Goal: Navigation & Orientation: Find specific page/section

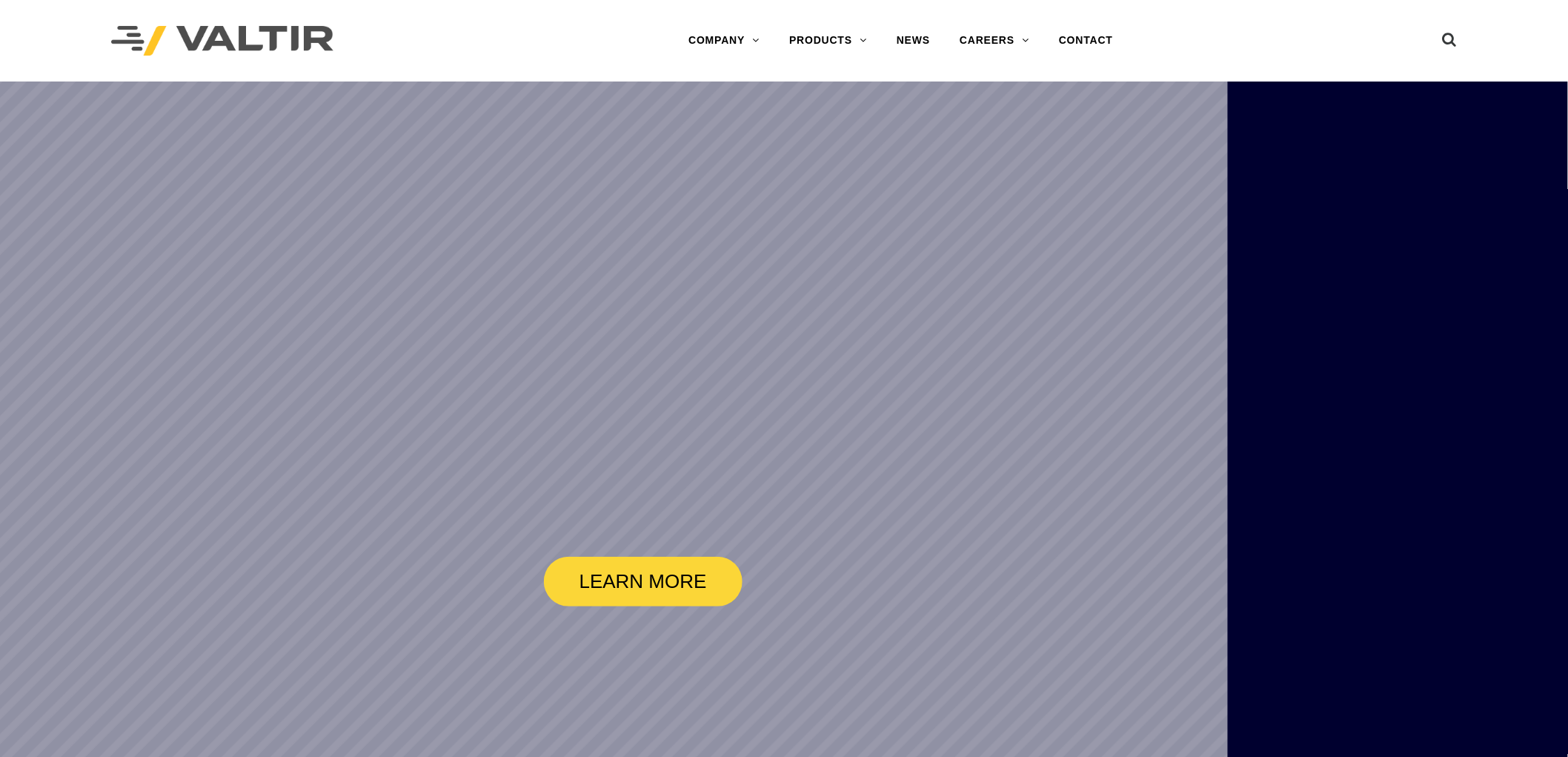
click at [843, 49] on link "PRODUCTS" at bounding box center [828, 41] width 107 height 30
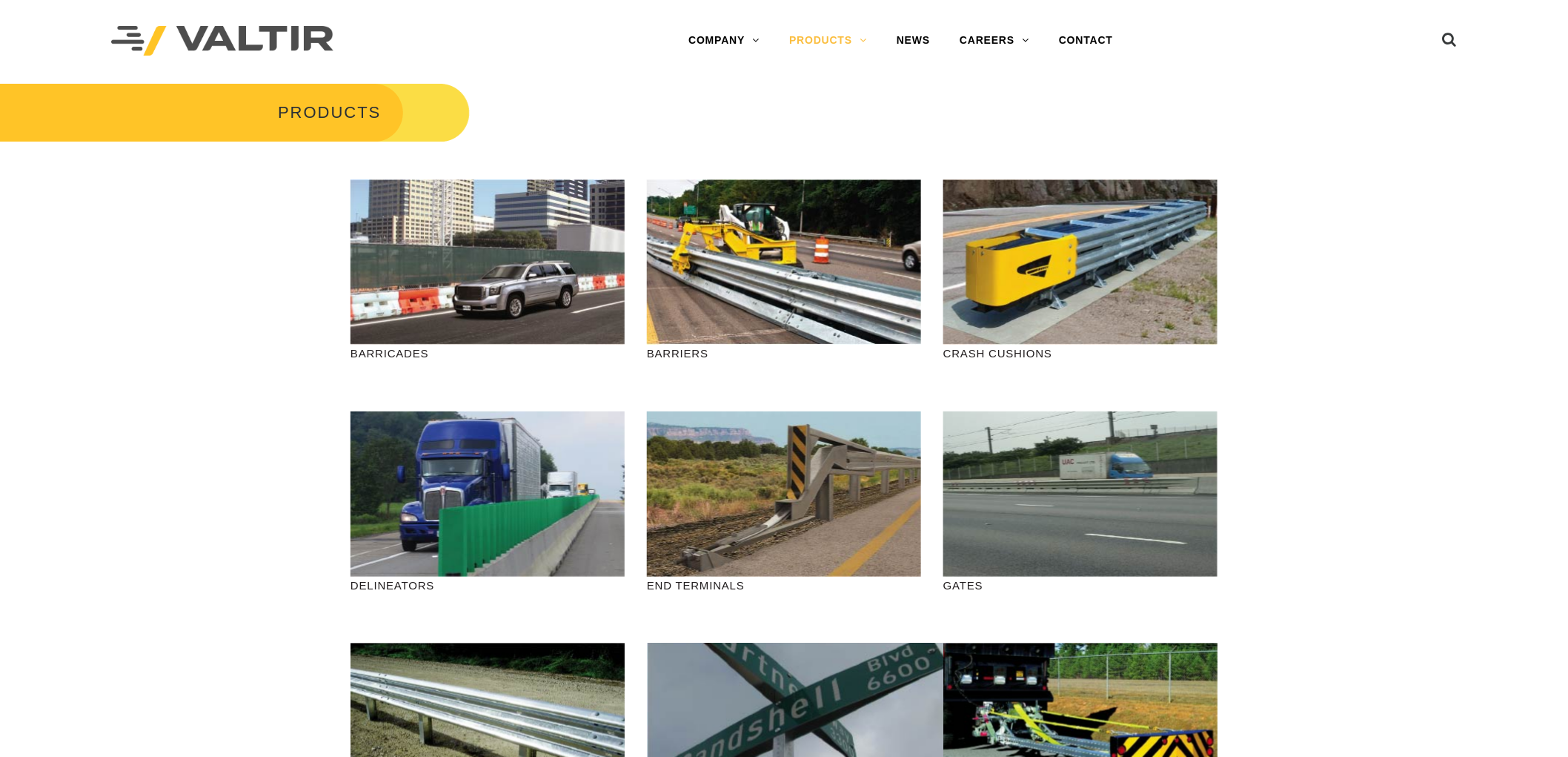
click at [840, 152] on link "DELINEATORS" at bounding box center [867, 159] width 186 height 30
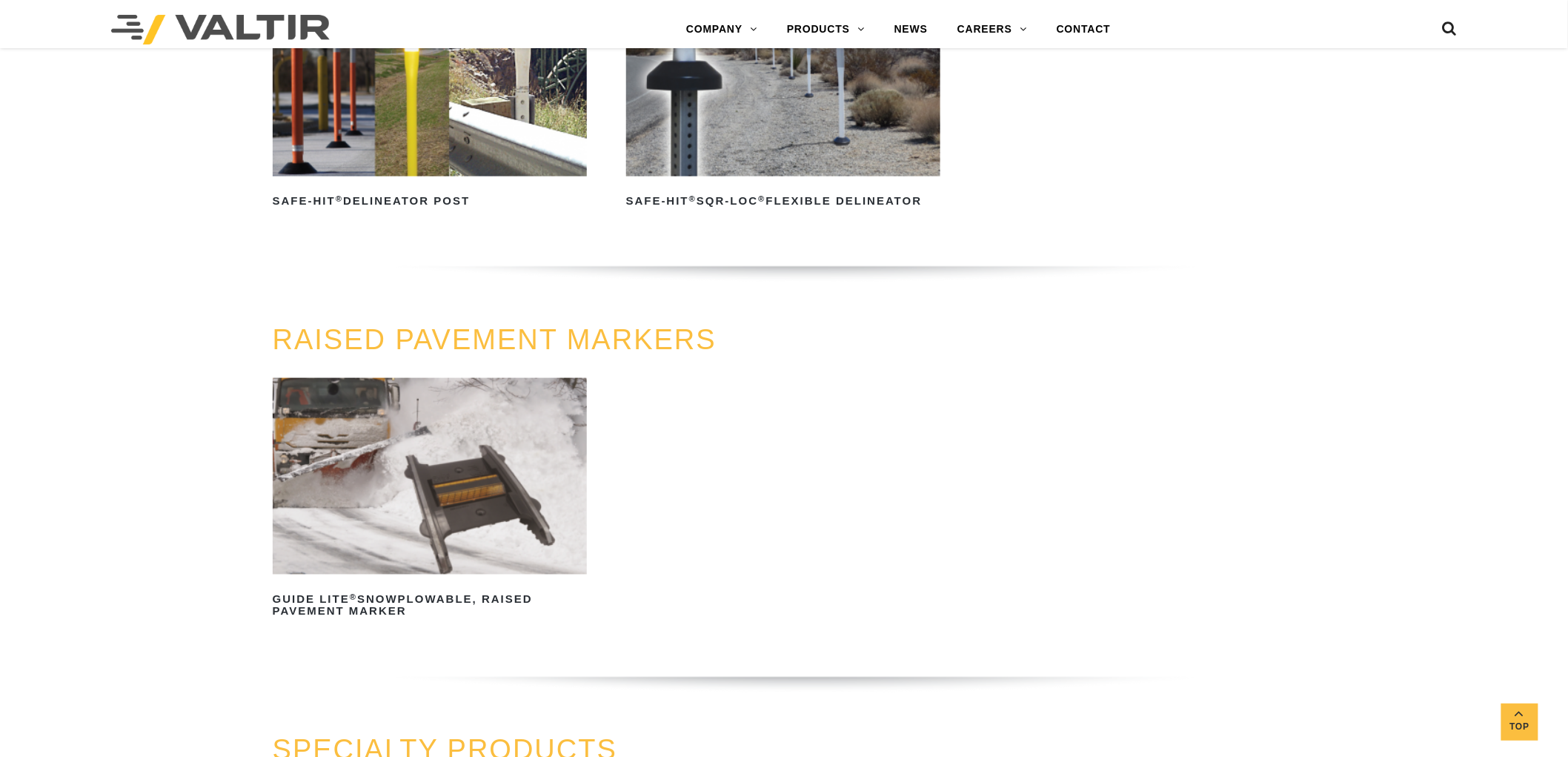
scroll to position [741, 0]
